Goal: Transaction & Acquisition: Purchase product/service

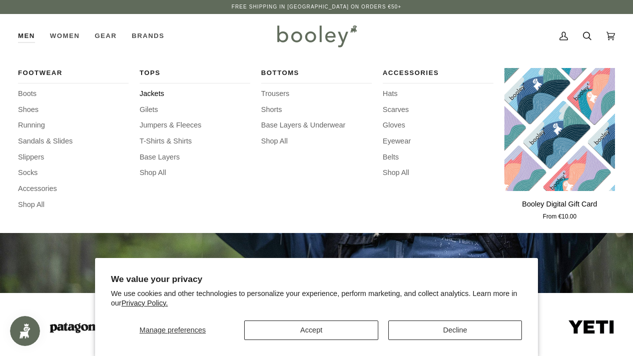
click at [162, 91] on span "Jackets" at bounding box center [195, 94] width 111 height 11
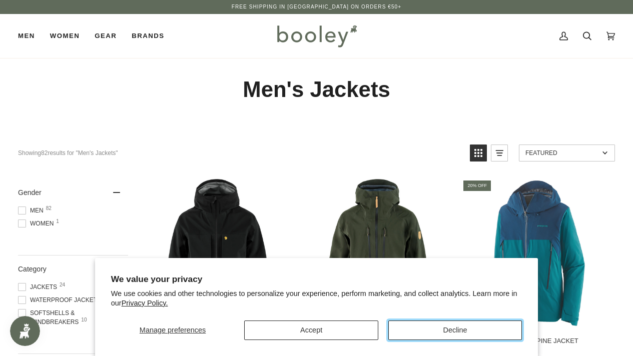
click at [402, 326] on button "Decline" at bounding box center [455, 331] width 134 height 20
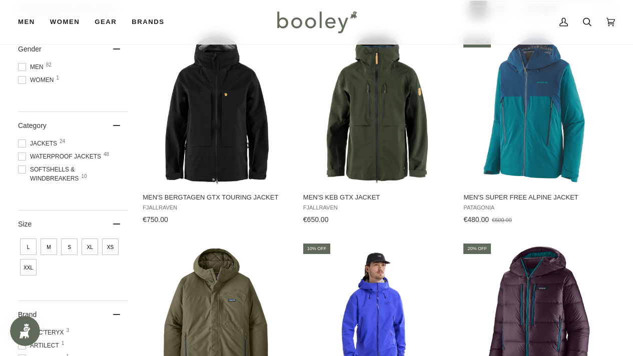
scroll to position [82, 0]
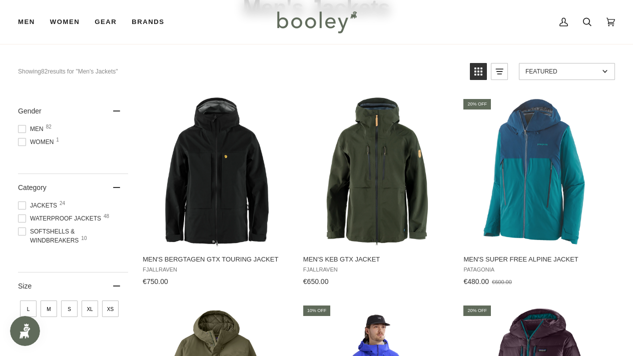
click at [118, 186] on div "Category" at bounding box center [73, 187] width 110 height 27
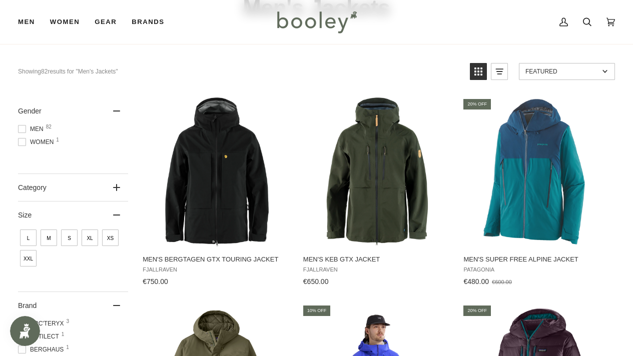
click at [119, 186] on icon at bounding box center [116, 187] width 7 height 7
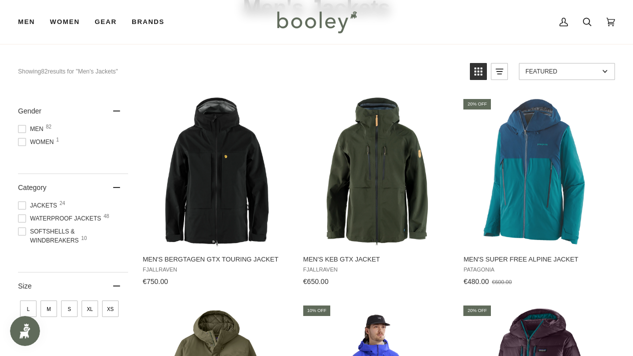
click at [22, 205] on span at bounding box center [22, 206] width 8 height 8
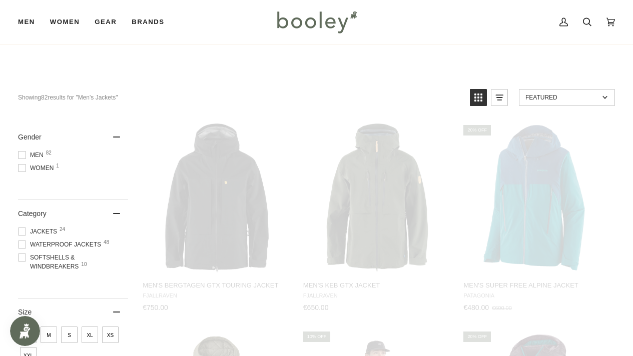
scroll to position [25, 0]
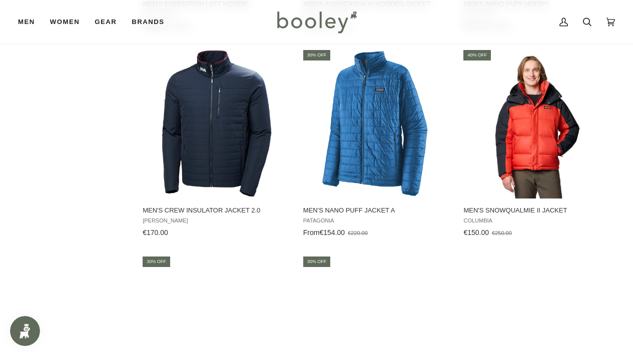
scroll to position [1153, 0]
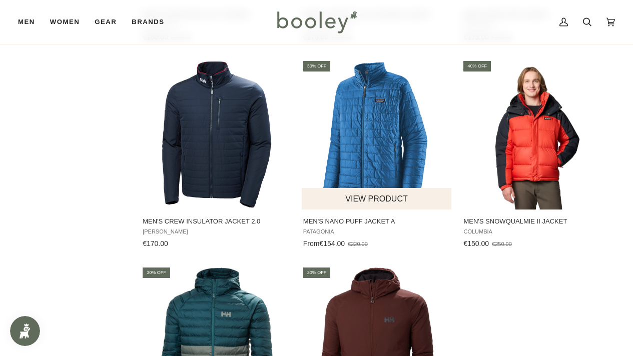
click at [398, 115] on img "Men's Nano Puff Jacket A" at bounding box center [377, 135] width 150 height 150
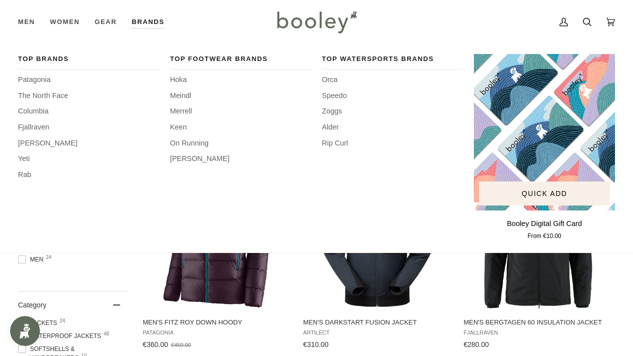
scroll to position [0, 0]
